Goal: Answer question/provide support

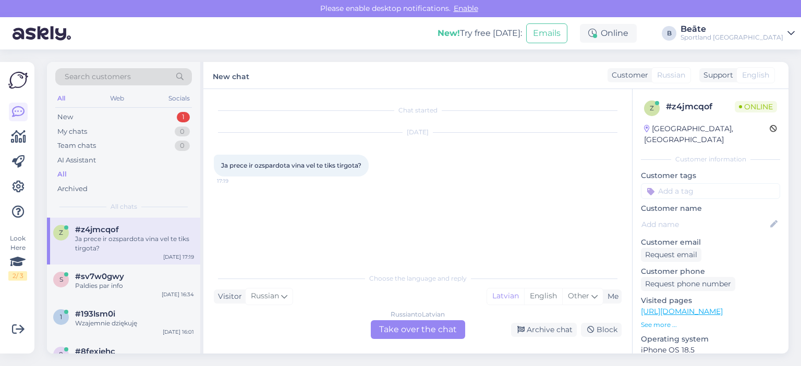
click at [419, 333] on div "Russian to Latvian Take over the chat" at bounding box center [418, 330] width 94 height 19
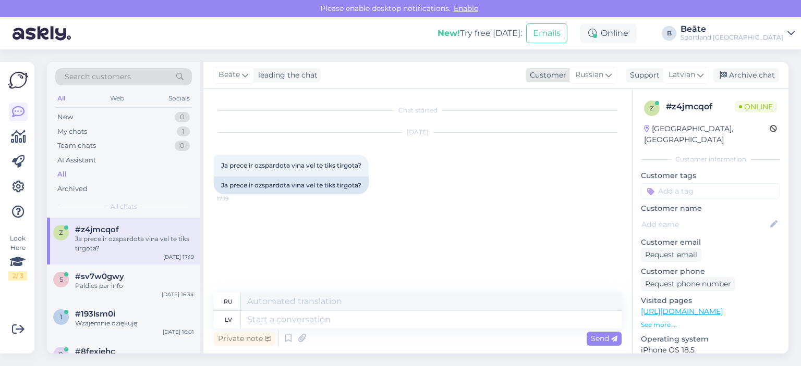
click at [610, 77] on icon at bounding box center [608, 74] width 6 height 11
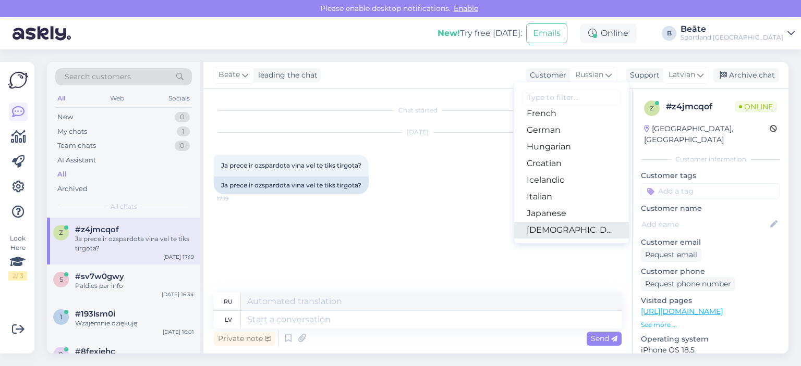
scroll to position [209, 0]
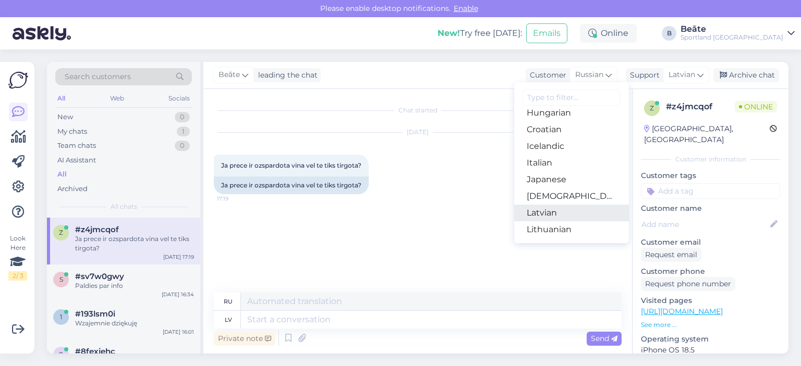
click at [544, 212] on link "Latvian" at bounding box center [571, 213] width 115 height 17
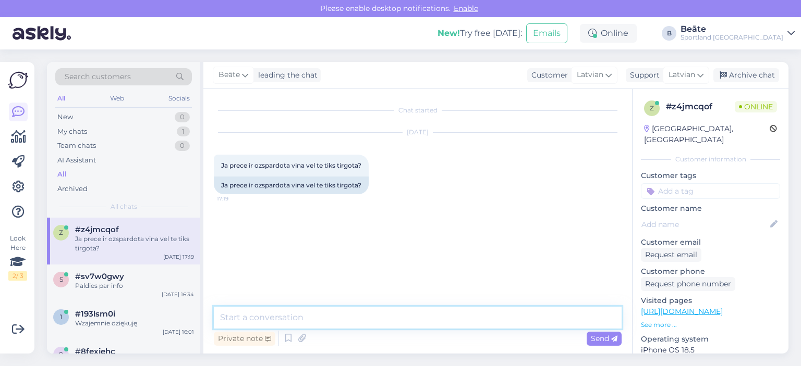
click at [364, 318] on textarea at bounding box center [418, 318] width 408 height 22
type textarea "Sveiki, diemžēl, nē."
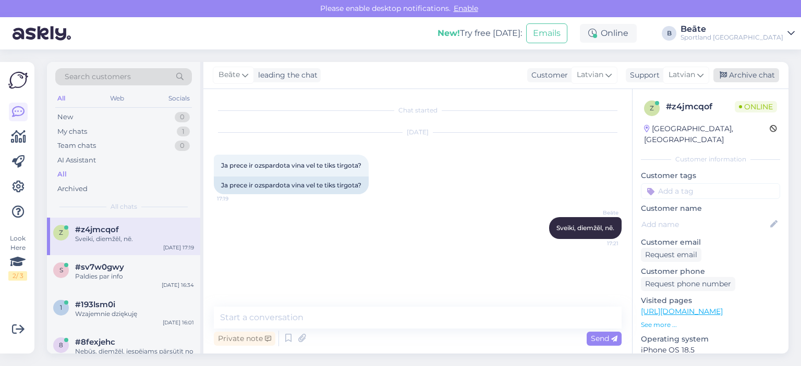
click at [747, 72] on div "Archive chat" at bounding box center [746, 75] width 66 height 14
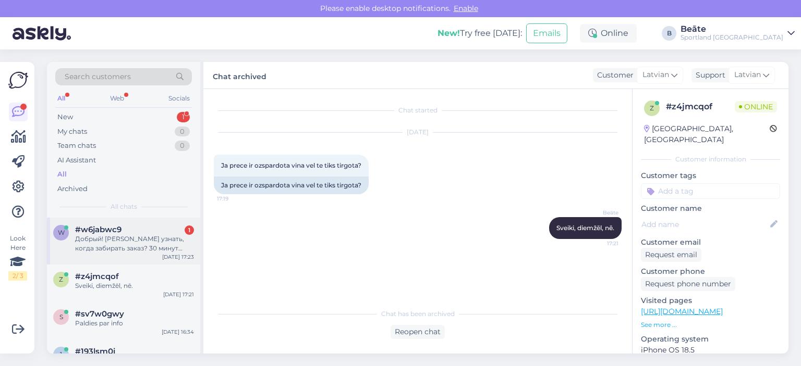
click at [119, 236] on div "Добрый! [PERSON_NAME] узнать, когда забирать заказ? 30 минут прошли." at bounding box center [134, 244] width 119 height 19
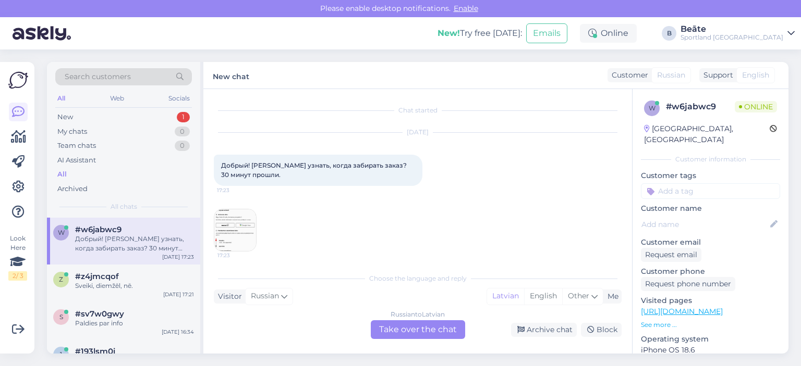
scroll to position [4, 0]
click at [242, 217] on img at bounding box center [235, 226] width 42 height 42
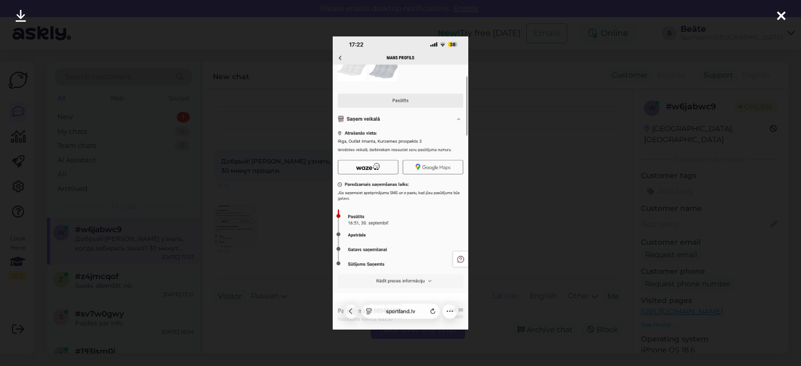
click at [513, 165] on div at bounding box center [400, 183] width 801 height 366
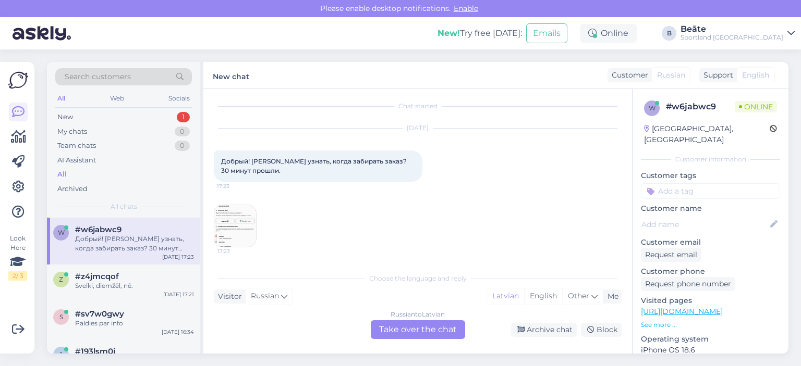
click at [403, 327] on div "Russian to Latvian Take over the chat" at bounding box center [418, 330] width 94 height 19
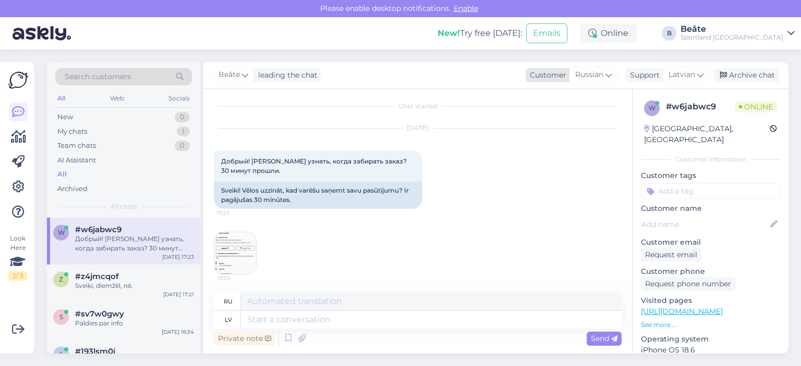
click at [580, 77] on span "Russian" at bounding box center [589, 74] width 28 height 11
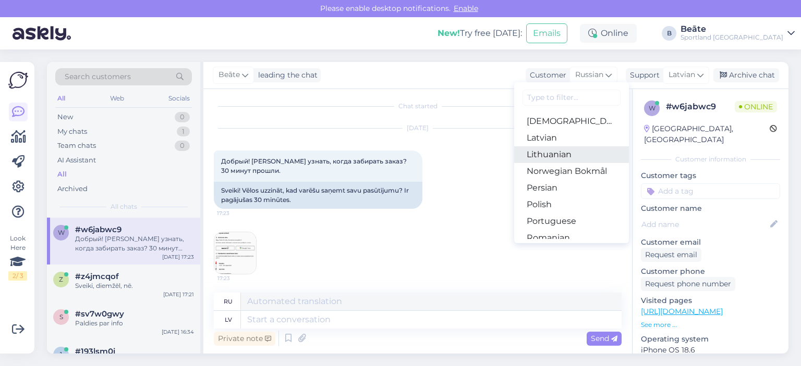
scroll to position [261, 0]
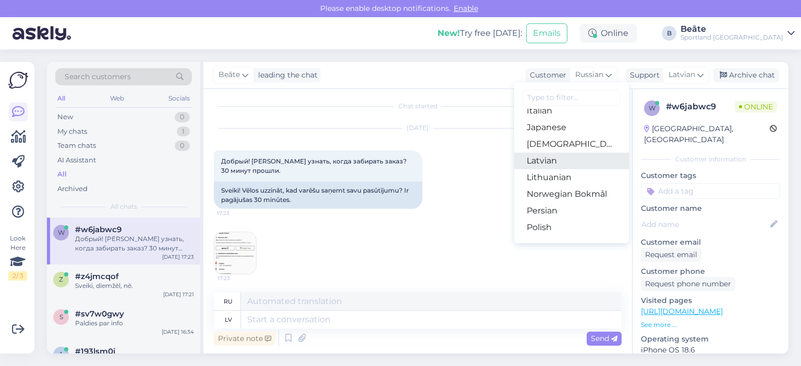
click at [550, 163] on link "Latvian" at bounding box center [571, 161] width 115 height 17
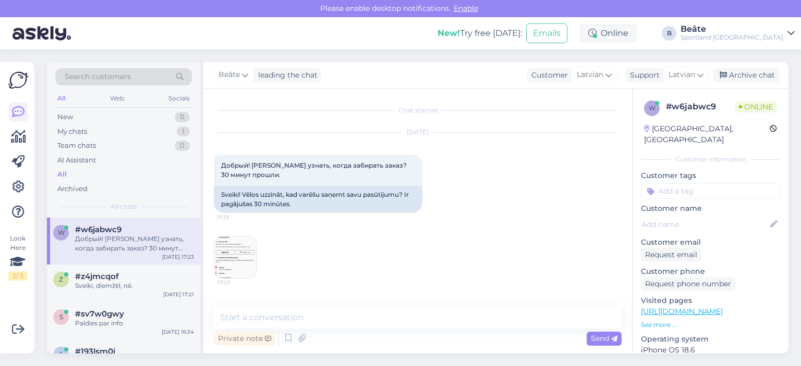
scroll to position [0, 0]
click at [432, 316] on textarea at bounding box center [418, 318] width 408 height 22
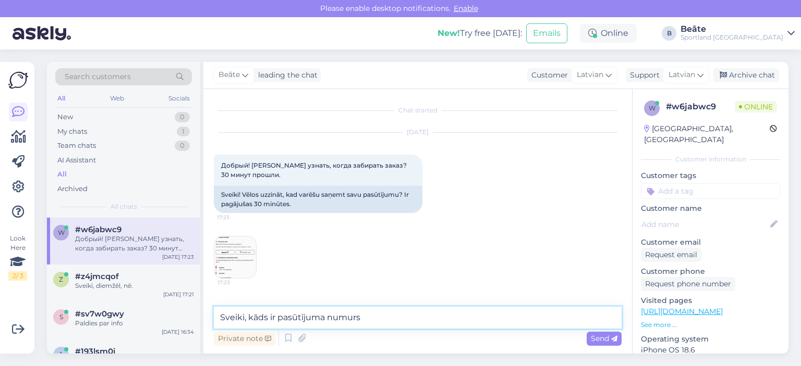
type textarea "Sveiki, kāds ir pasūtījuma numurs?"
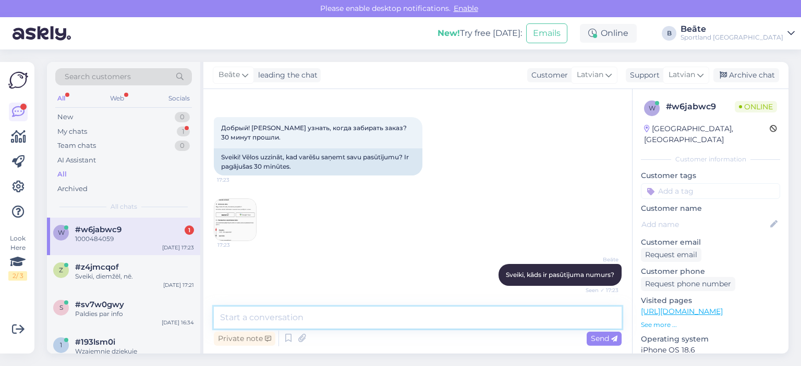
scroll to position [82, 0]
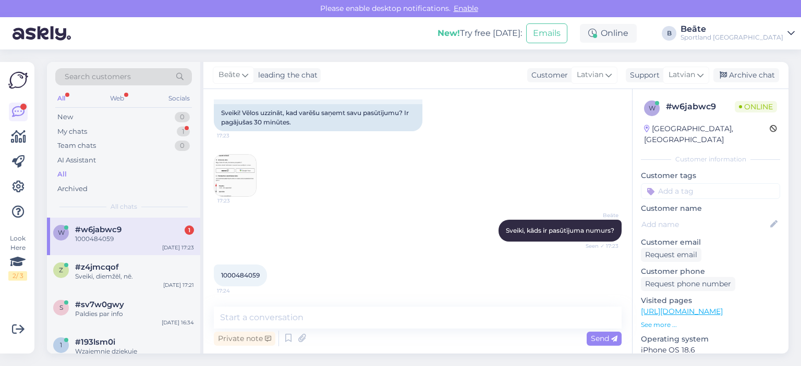
click at [246, 275] on span "1000484059" at bounding box center [240, 276] width 39 height 8
copy div "1000484059 17:24"
click at [302, 323] on textarea at bounding box center [418, 318] width 408 height 22
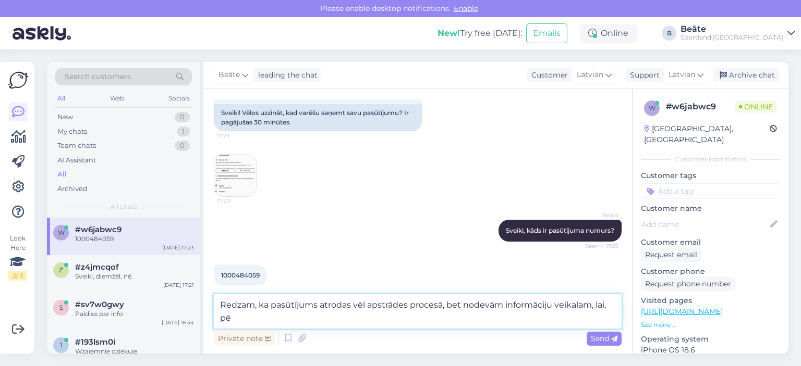
scroll to position [93, 0]
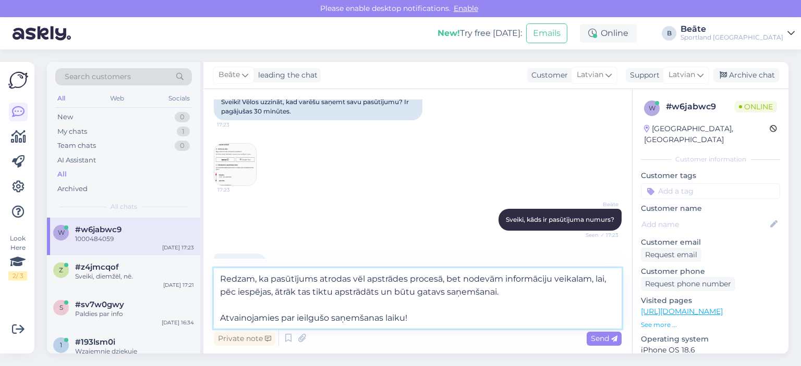
type textarea "Redzam, ka pasūtījums atrodas vēl apstrādes procesā, bet nodevām informāciju ve…"
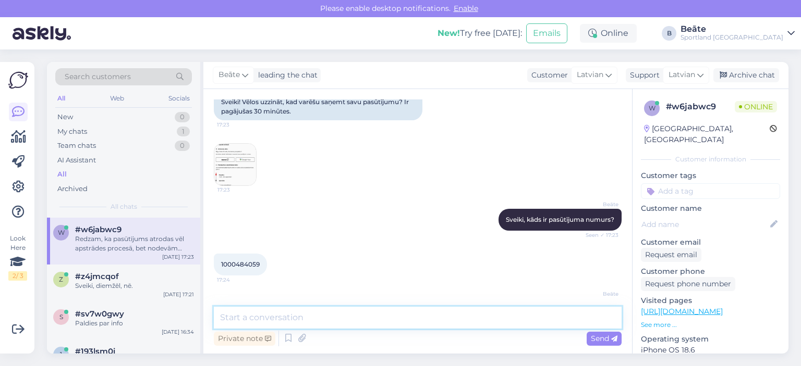
scroll to position [165, 0]
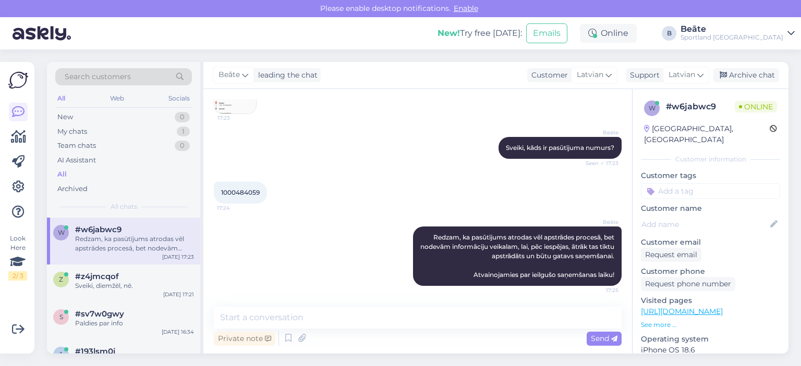
click at [729, 66] on div "[PERSON_NAME] leading the chat Customer Latvian Arabic Belarusian Bulgarian Chi…" at bounding box center [495, 75] width 585 height 27
click at [736, 78] on div "Archive chat" at bounding box center [746, 75] width 66 height 14
